Goal: Task Accomplishment & Management: Use online tool/utility

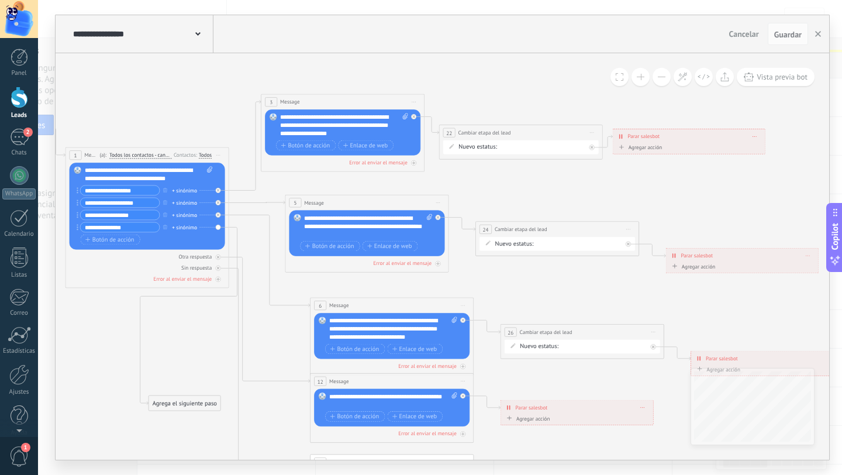
click at [660, 83] on button at bounding box center [662, 77] width 18 height 18
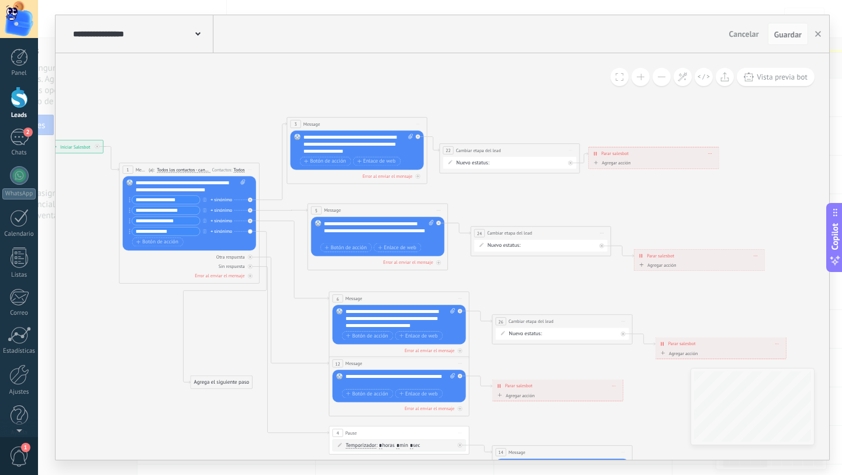
click at [660, 83] on button at bounding box center [662, 77] width 18 height 18
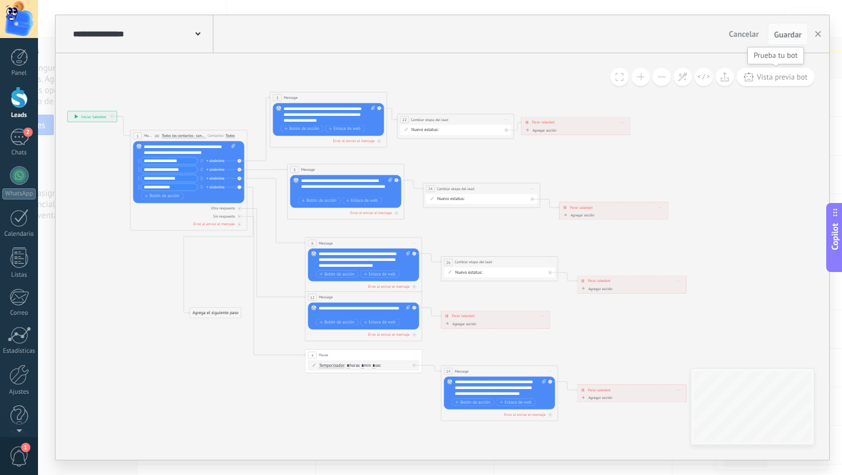
click at [775, 80] on span "Vista previa bot" at bounding box center [782, 77] width 51 height 10
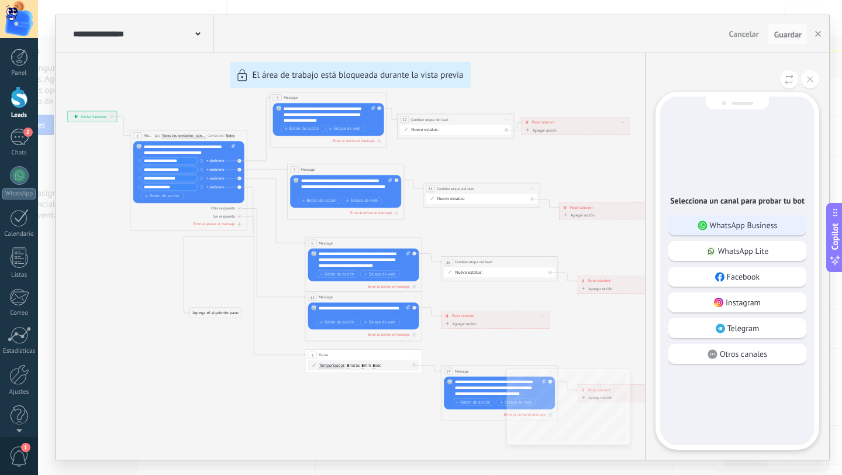
click at [740, 226] on p "WhatsApp Business" at bounding box center [744, 225] width 68 height 11
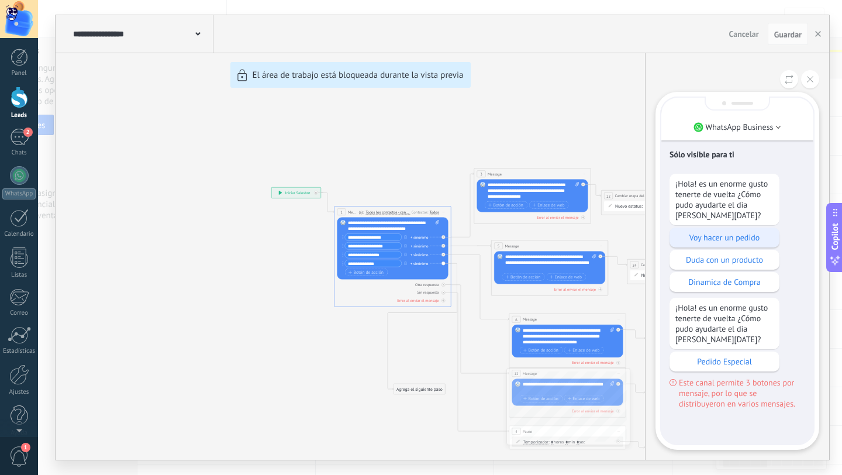
click at [723, 243] on p "Voy hacer un pedido" at bounding box center [725, 237] width 98 height 11
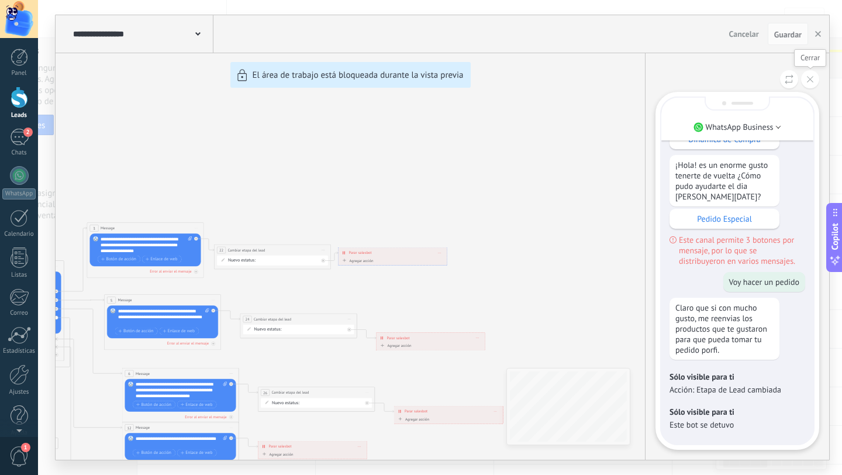
click at [812, 78] on icon at bounding box center [810, 79] width 6 height 6
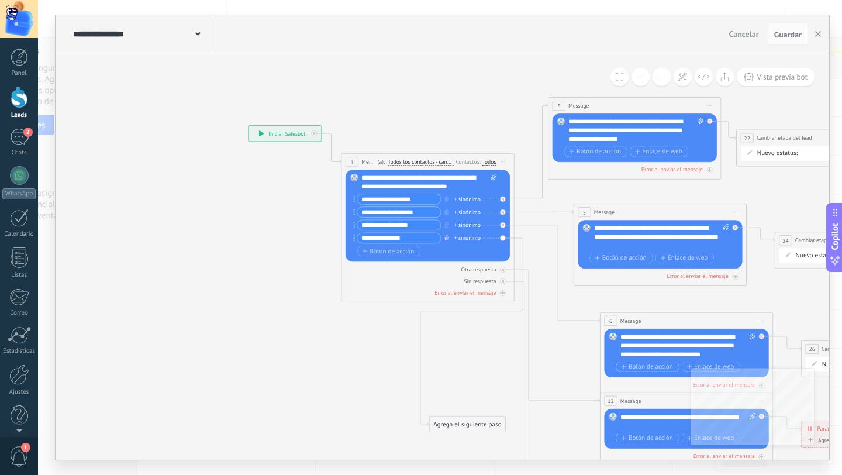
click at [447, 236] on icon "button" at bounding box center [447, 237] width 4 height 5
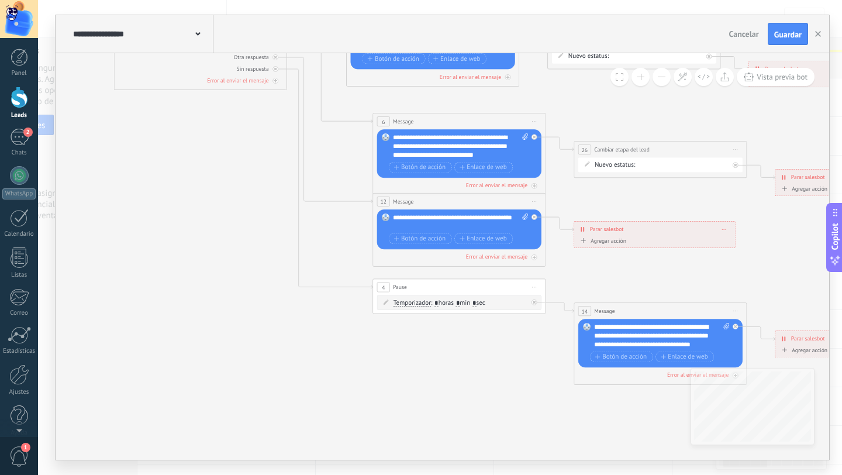
click at [700, 342] on div "**********" at bounding box center [662, 336] width 136 height 26
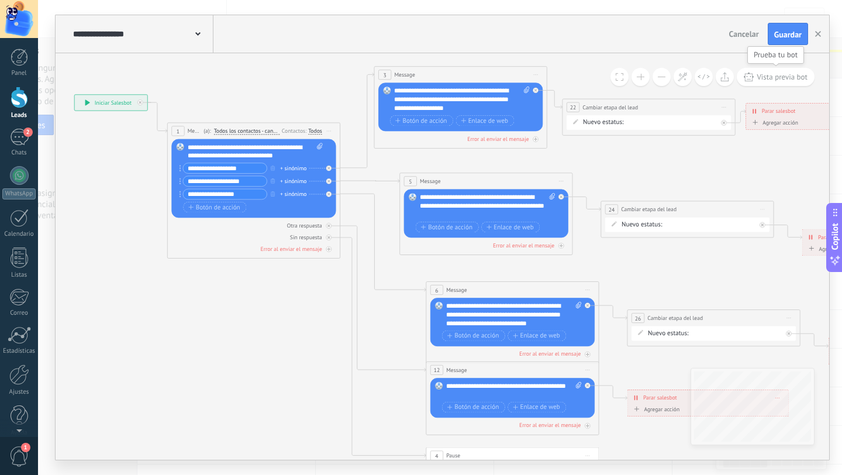
click at [773, 78] on span "Vista previa bot" at bounding box center [782, 77] width 51 height 10
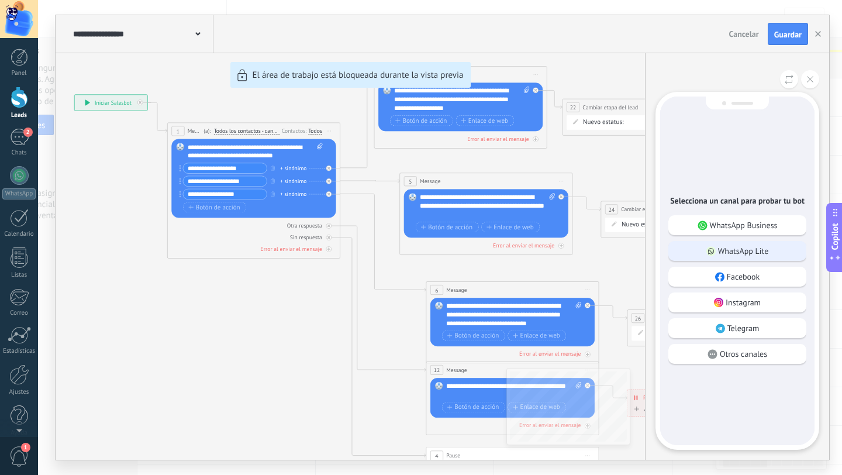
click at [739, 252] on p "WhatsApp Lite" at bounding box center [743, 251] width 51 height 11
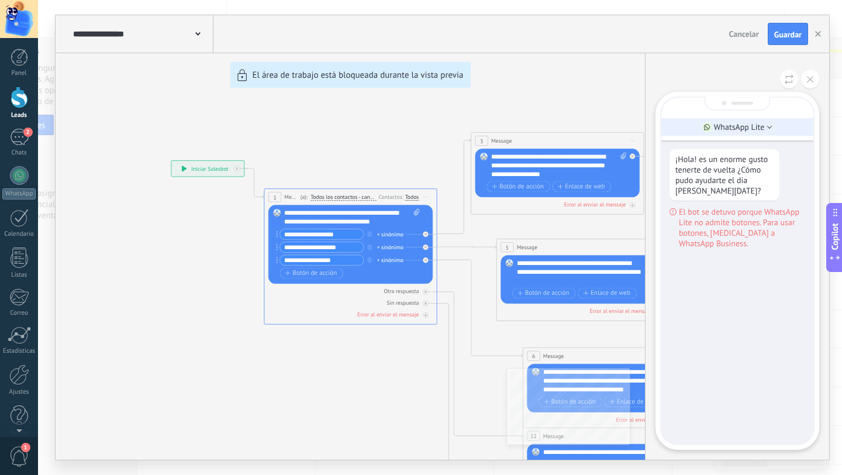
click at [774, 129] on li "WhatsApp Lite" at bounding box center [738, 127] width 152 height 18
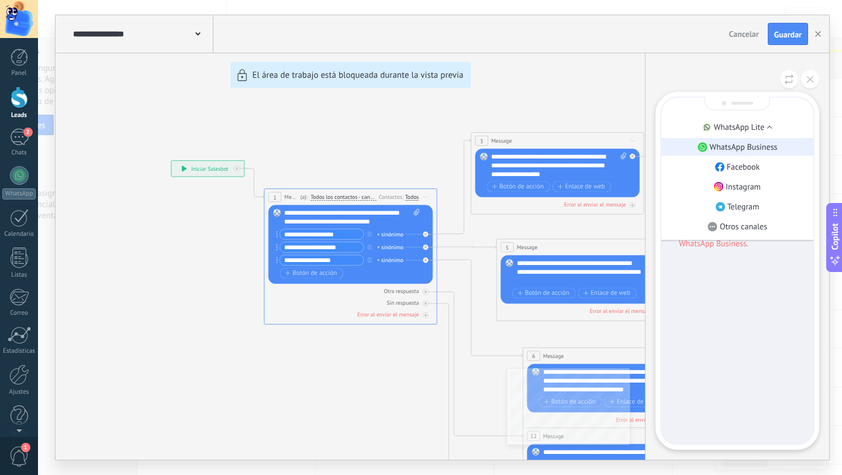
click at [765, 148] on p "WhatsApp Business" at bounding box center [744, 147] width 68 height 11
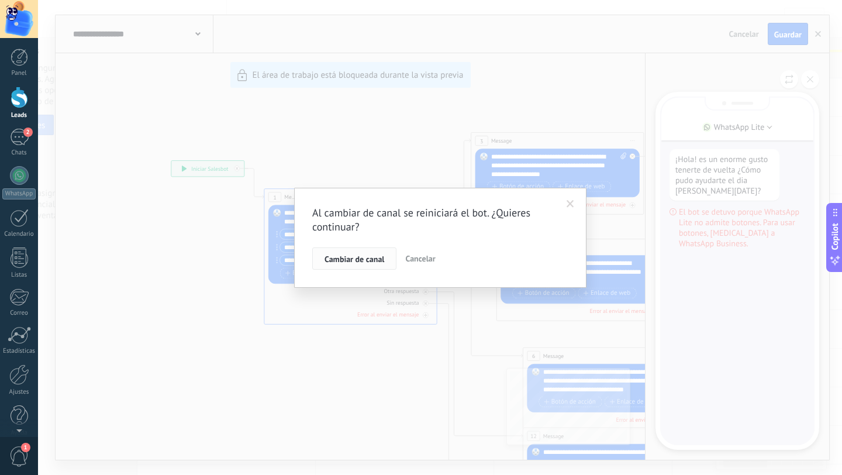
click at [372, 261] on span "Cambiar de canal" at bounding box center [355, 259] width 60 height 8
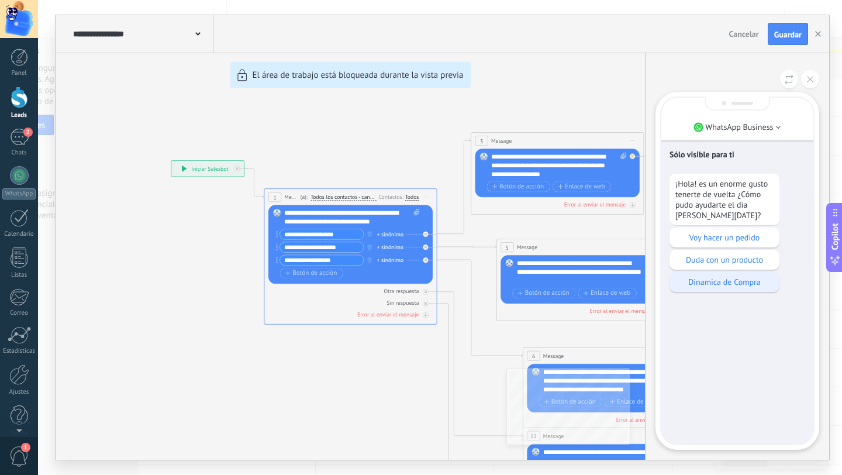
click at [724, 287] on p "Dinamica de Compra" at bounding box center [725, 282] width 98 height 11
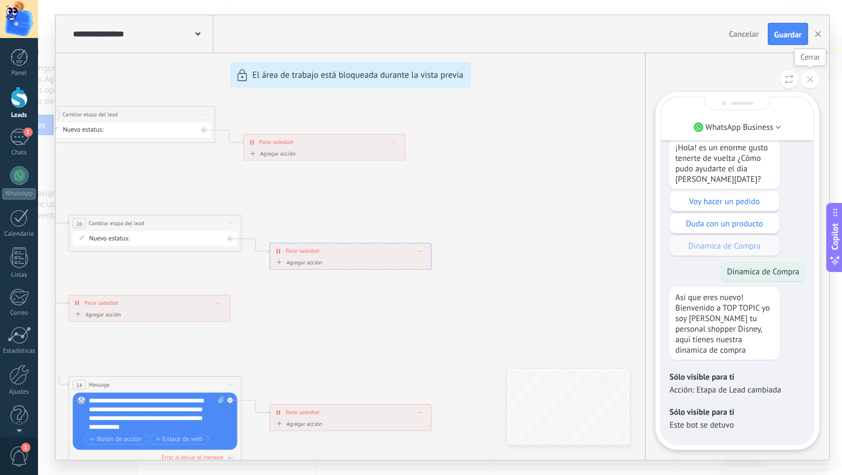
click at [812, 80] on icon at bounding box center [810, 79] width 6 height 6
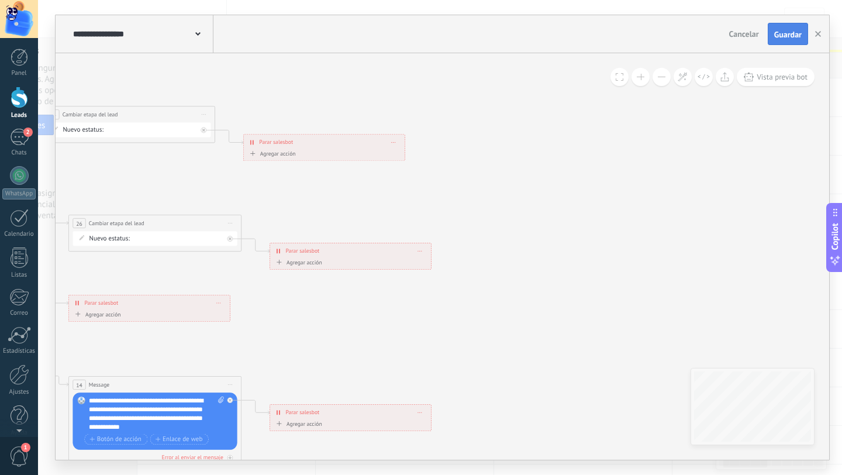
click at [779, 41] on button "Guardar" at bounding box center [788, 34] width 40 height 22
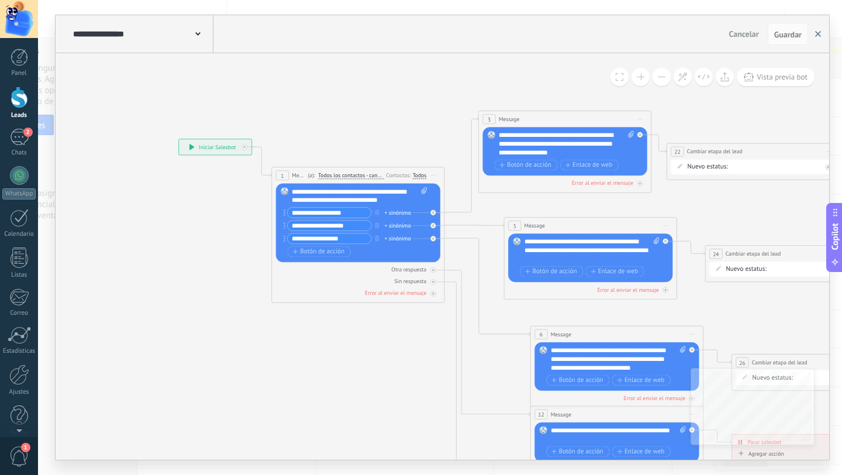
click at [817, 35] on use "button" at bounding box center [818, 34] width 6 height 6
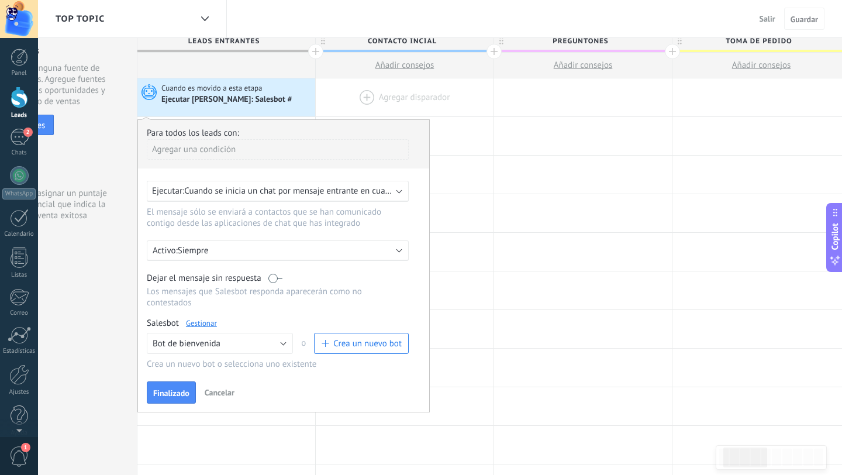
click at [431, 102] on div at bounding box center [405, 97] width 178 height 38
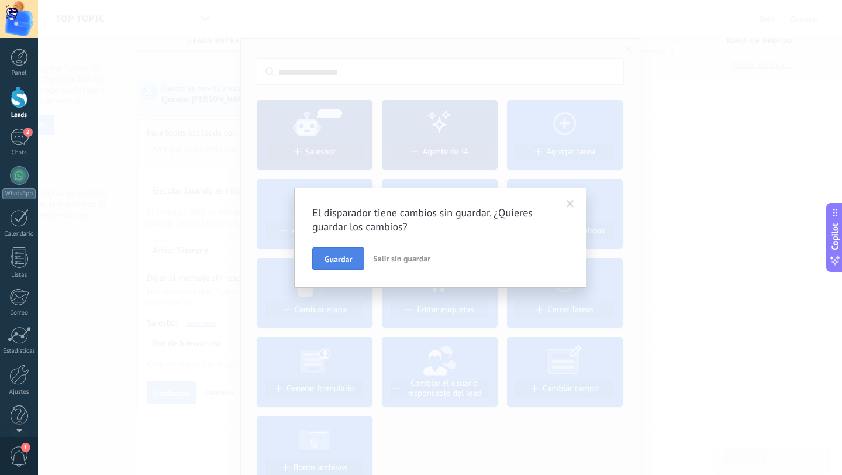
click at [345, 263] on span "Guardar" at bounding box center [338, 259] width 27 height 8
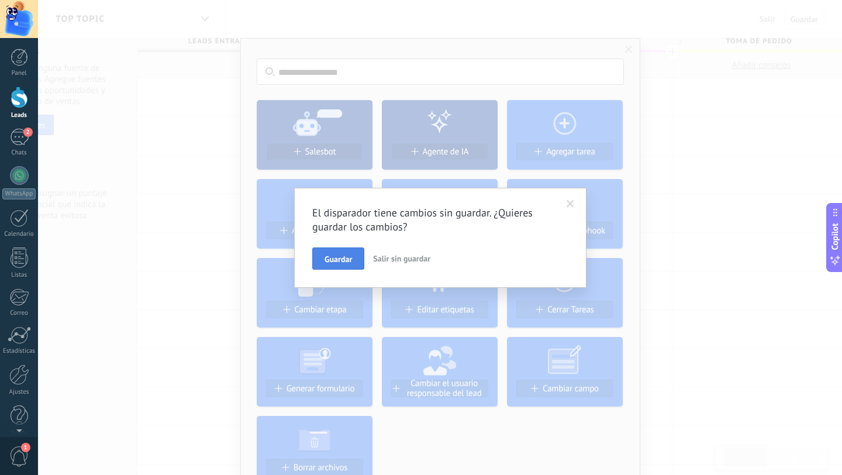
click at [345, 255] on span "Guardar" at bounding box center [338, 259] width 27 height 8
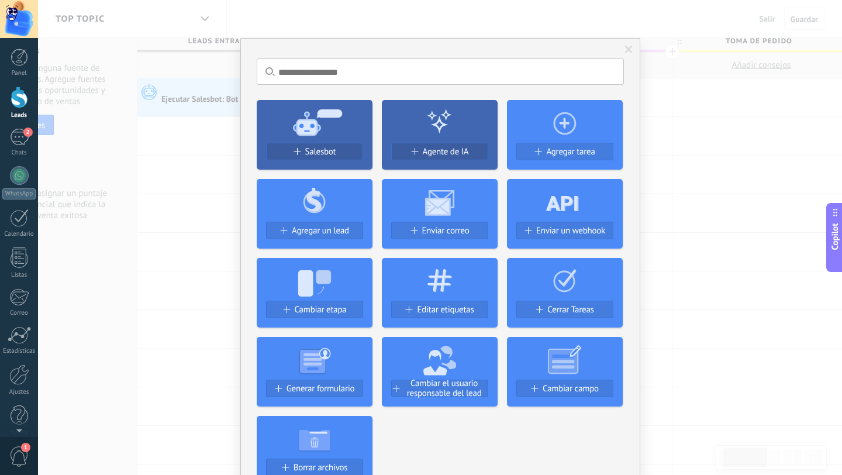
click at [628, 49] on span at bounding box center [629, 50] width 8 height 8
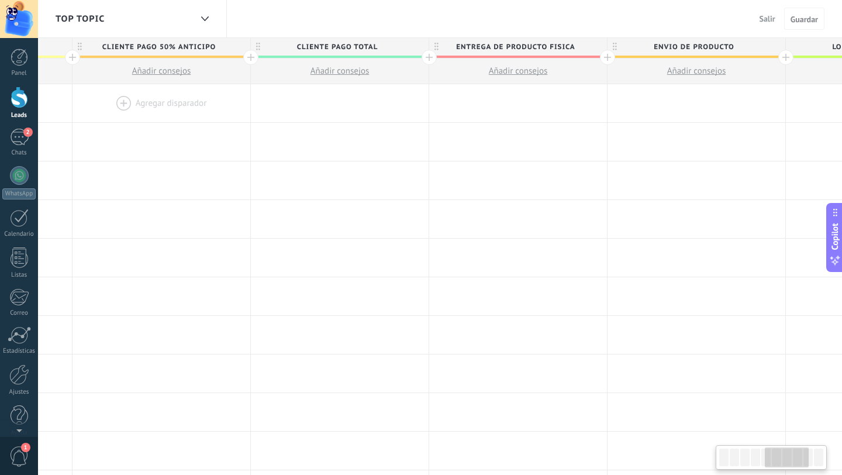
scroll to position [0, 874]
click at [489, 104] on div at bounding box center [512, 103] width 178 height 38
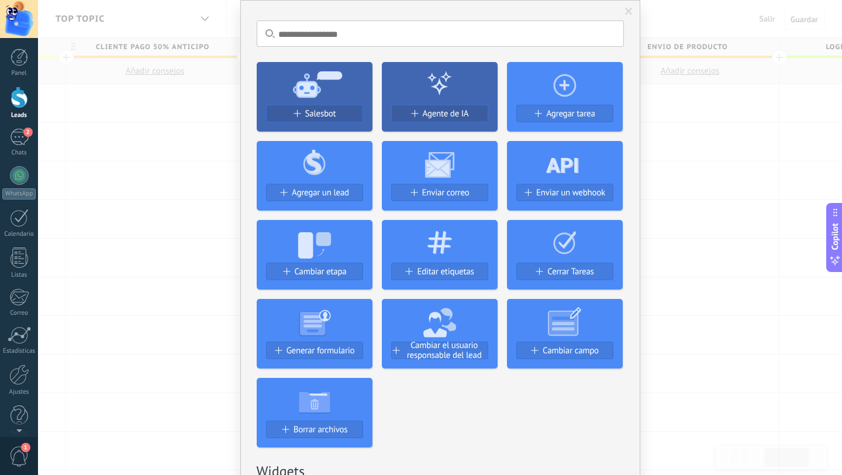
scroll to position [29, 0]
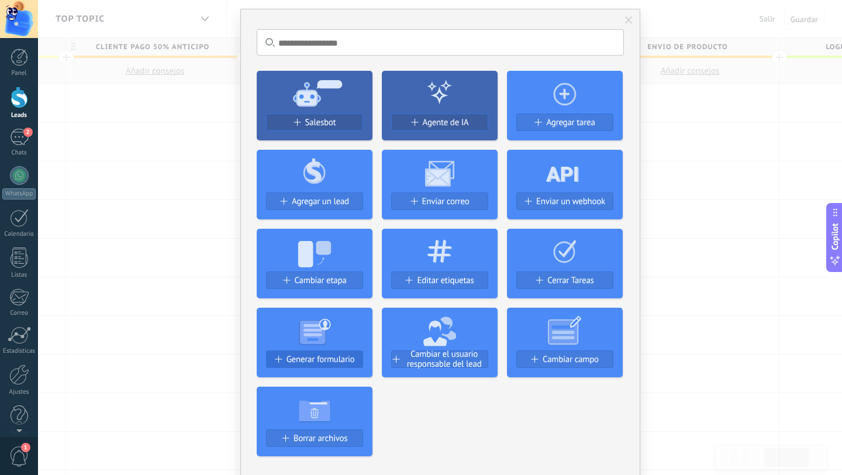
click at [282, 362] on div "Generar formulario" at bounding box center [315, 359] width 96 height 10
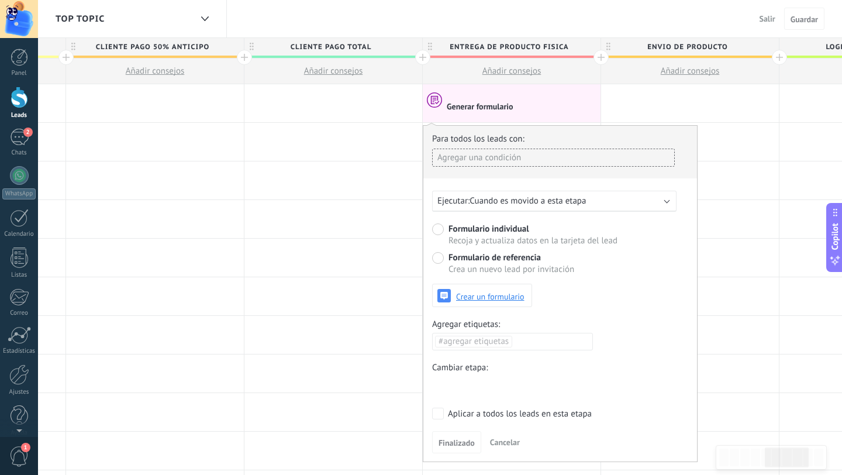
click at [540, 163] on div "Agregar una condición" at bounding box center [553, 158] width 243 height 18
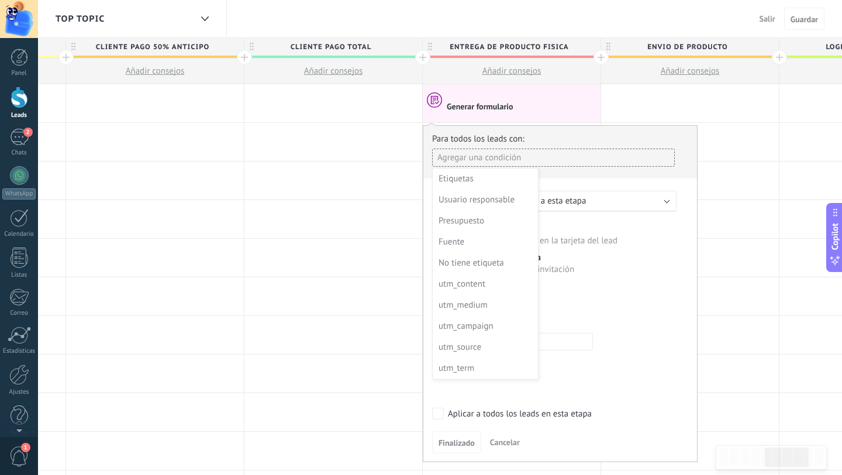
click at [540, 163] on div at bounding box center [560, 295] width 274 height 338
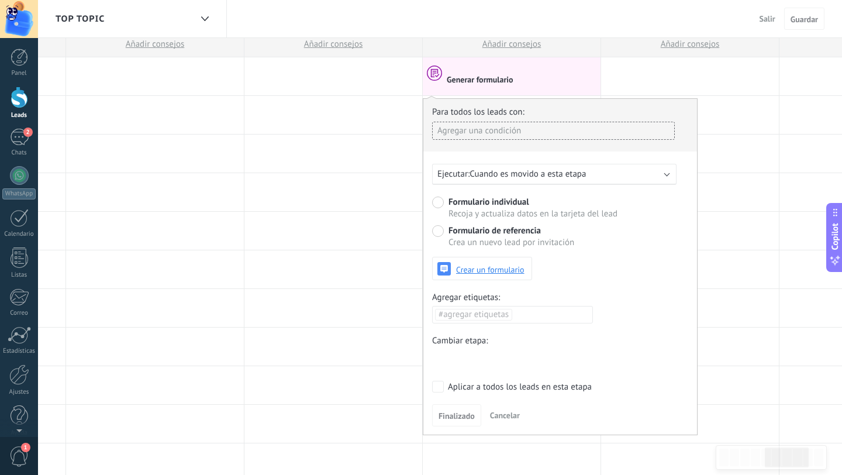
scroll to position [31, 0]
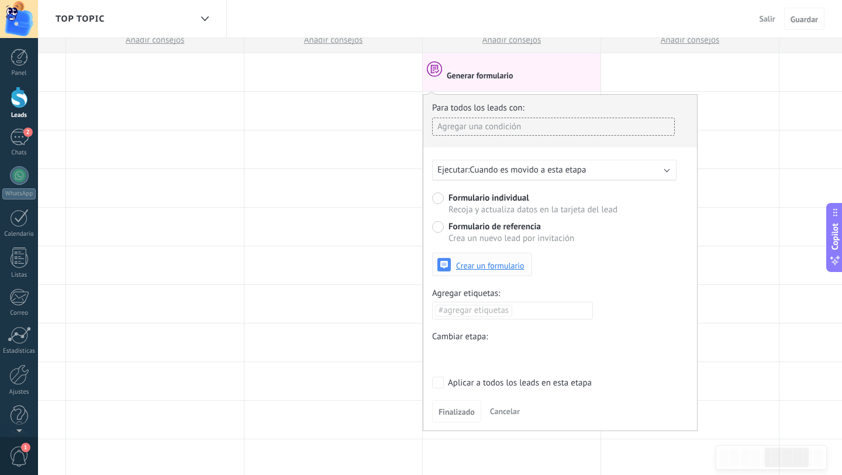
click at [480, 265] on span "Crear un formulario" at bounding box center [490, 265] width 68 height 8
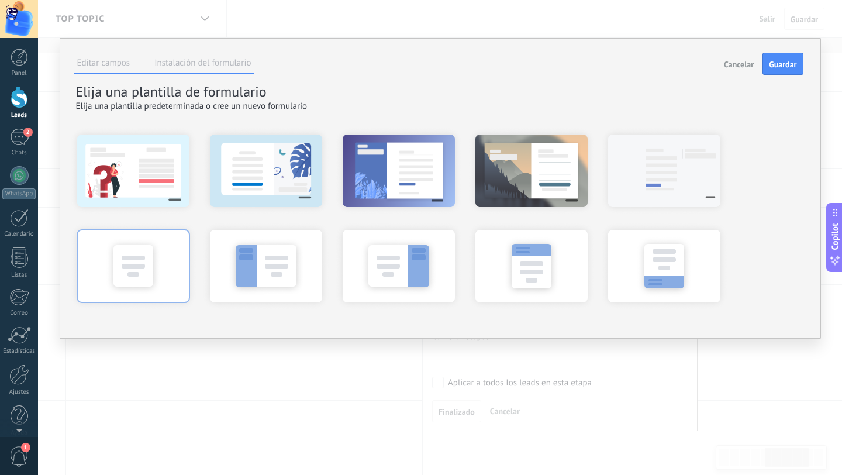
click at [159, 270] on div at bounding box center [133, 266] width 129 height 88
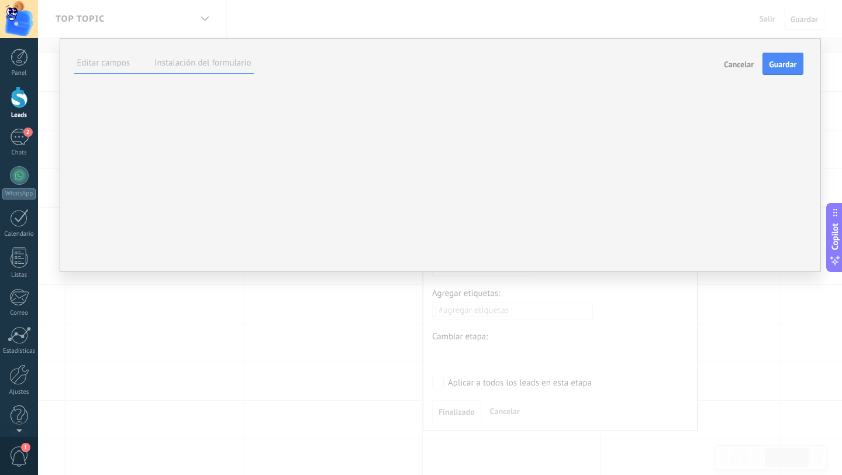
click at [734, 67] on span "Cancelar" at bounding box center [739, 64] width 30 height 8
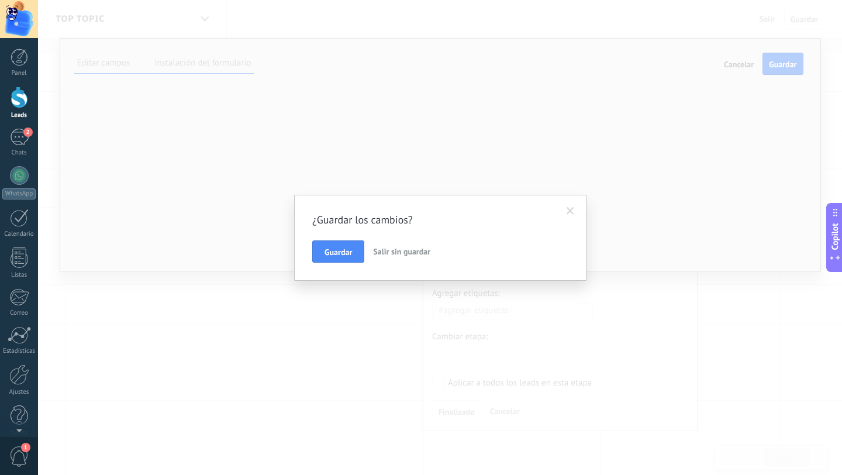
click at [400, 252] on span "Salir sin guardar" at bounding box center [401, 251] width 57 height 11
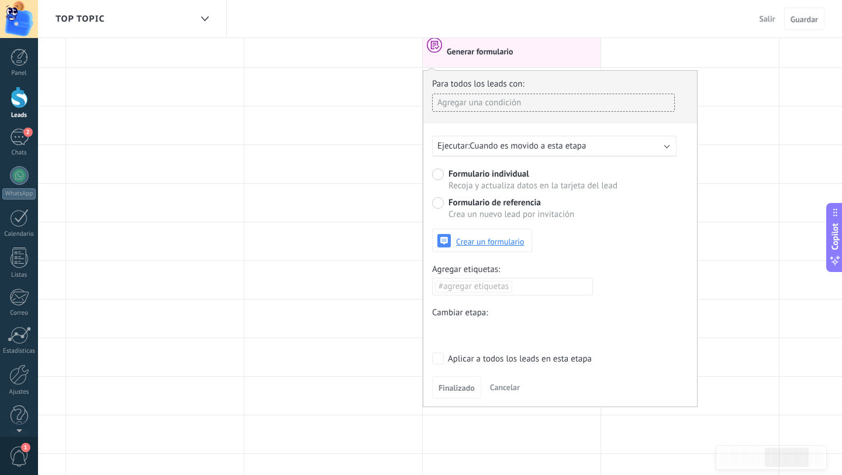
scroll to position [60, 0]
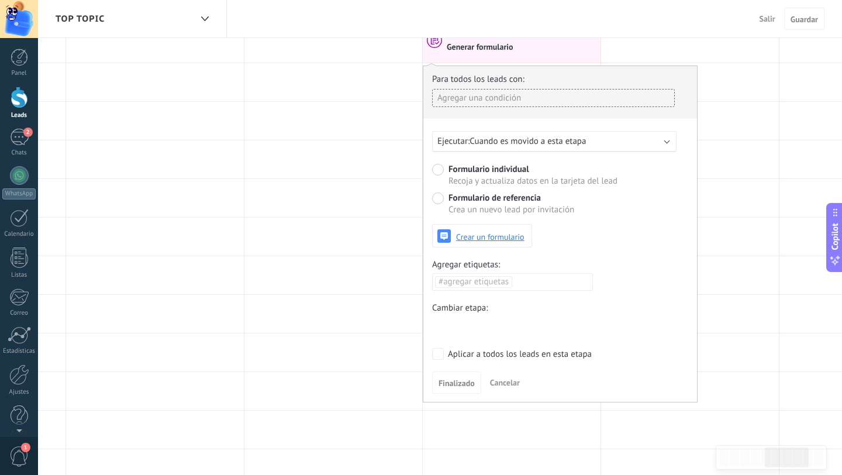
click at [499, 382] on span "Cancelar" at bounding box center [505, 382] width 30 height 11
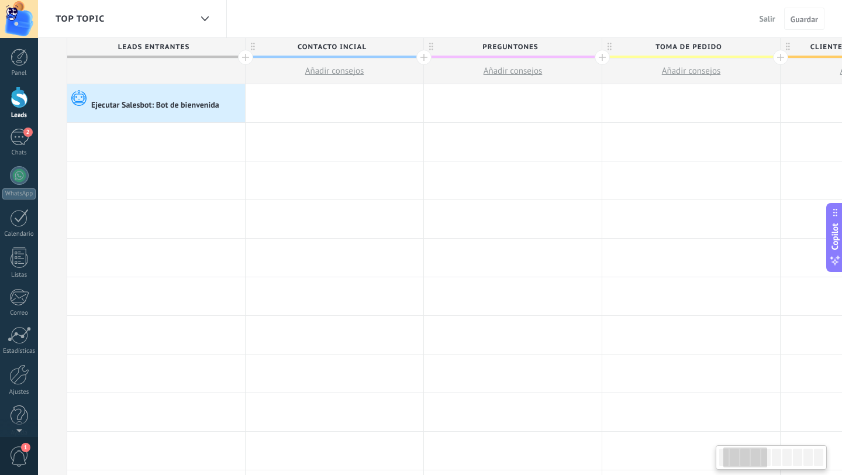
scroll to position [0, 0]
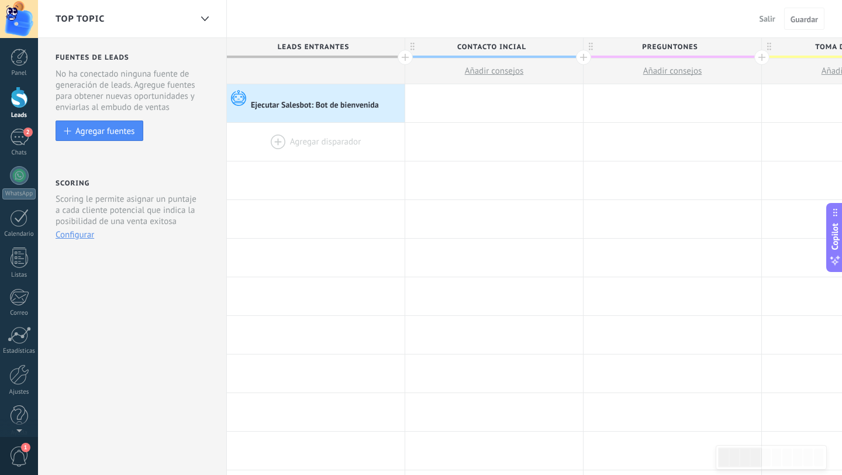
click at [298, 142] on div at bounding box center [316, 142] width 178 height 38
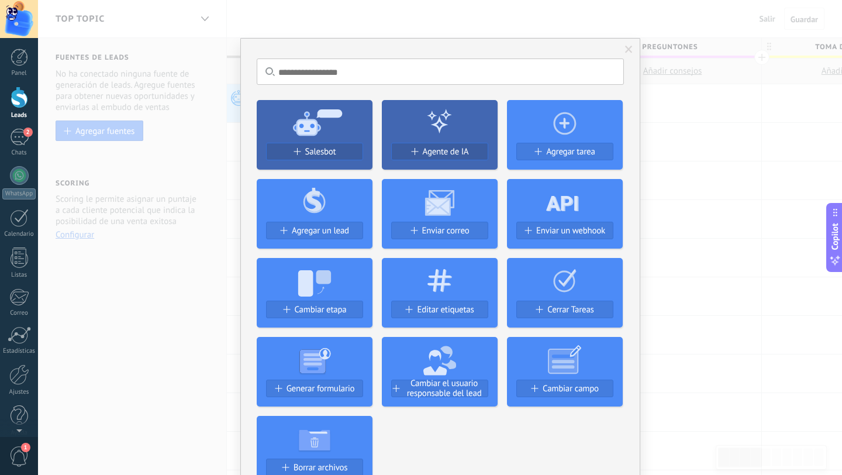
click at [626, 48] on span at bounding box center [629, 50] width 8 height 8
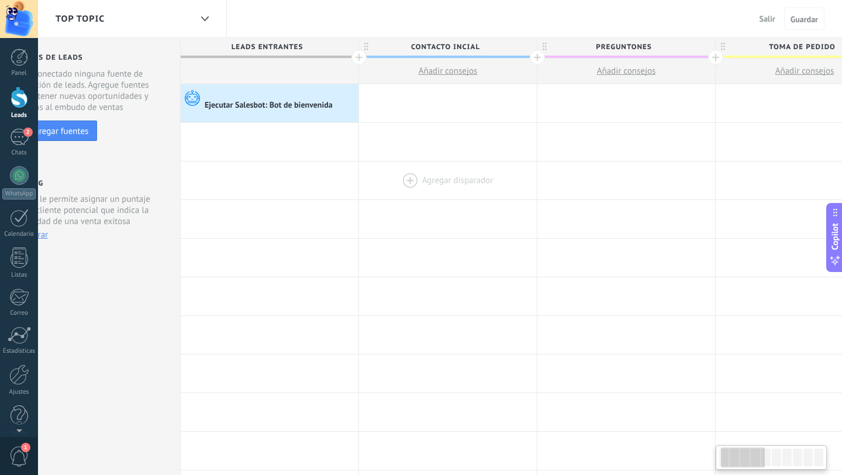
scroll to position [0, 63]
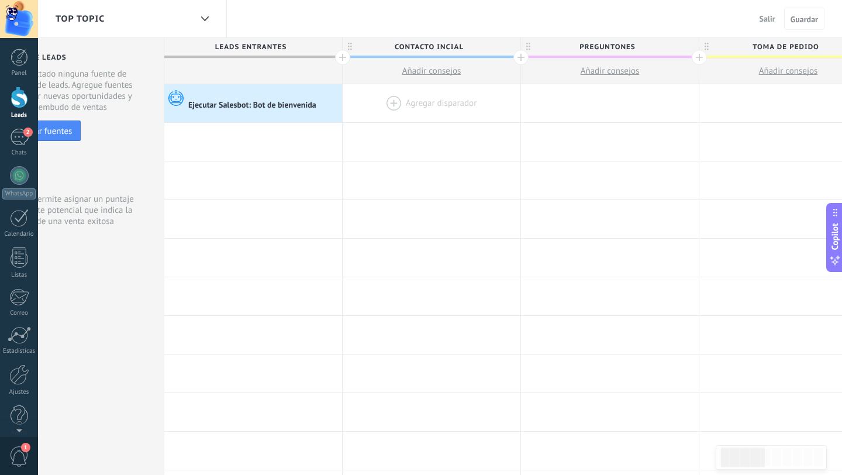
click at [414, 104] on div at bounding box center [432, 103] width 178 height 38
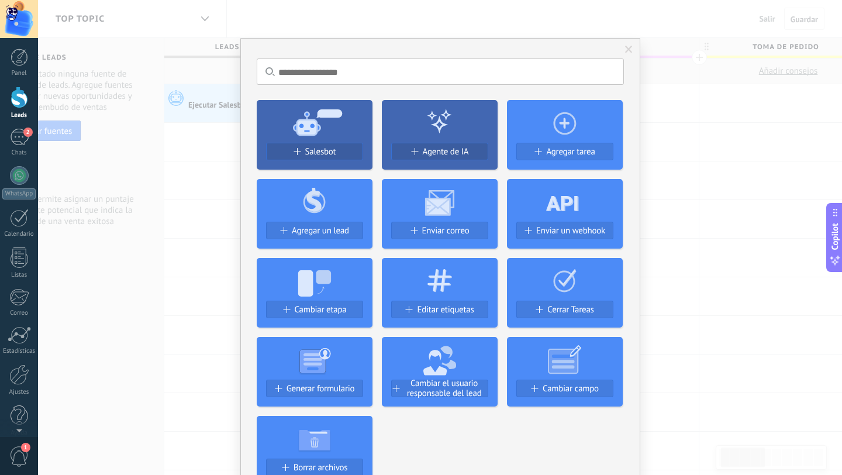
click at [321, 142] on icon at bounding box center [315, 122] width 116 height 42
click at [316, 152] on span "Salesbot" at bounding box center [320, 152] width 31 height 10
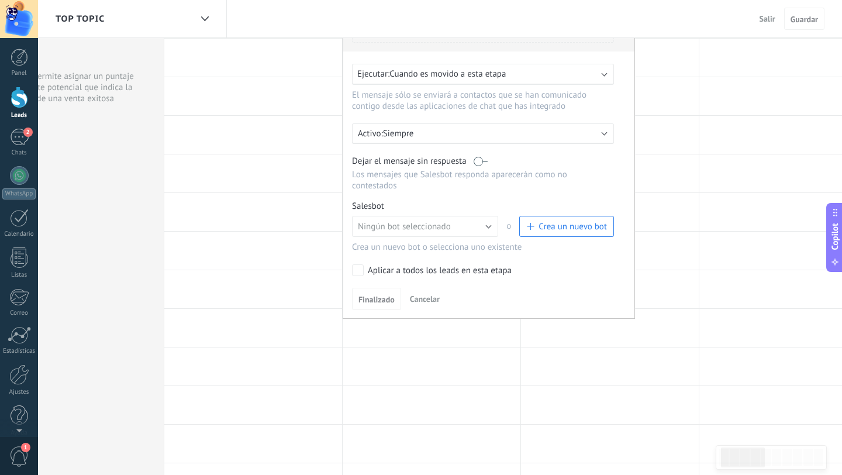
scroll to position [124, 0]
click at [488, 230] on button "Ningún bot seleccionado" at bounding box center [425, 225] width 146 height 21
click at [488, 230] on span "Ningún bot seleccionado" at bounding box center [419, 225] width 149 height 11
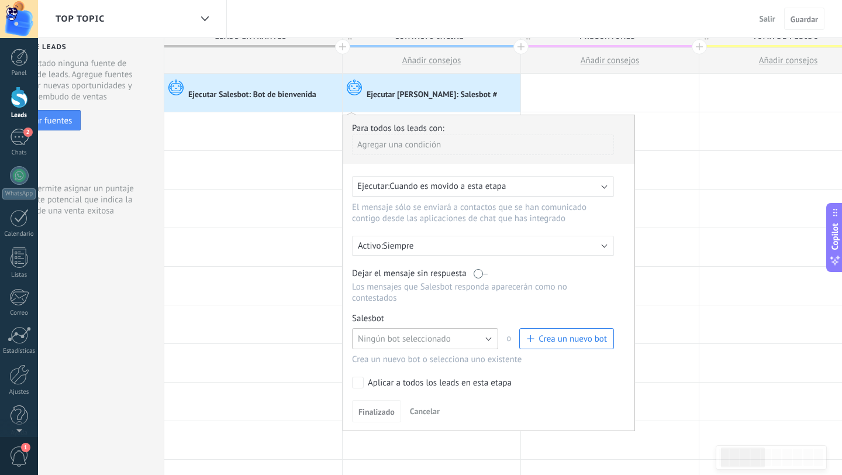
scroll to position [0, 0]
